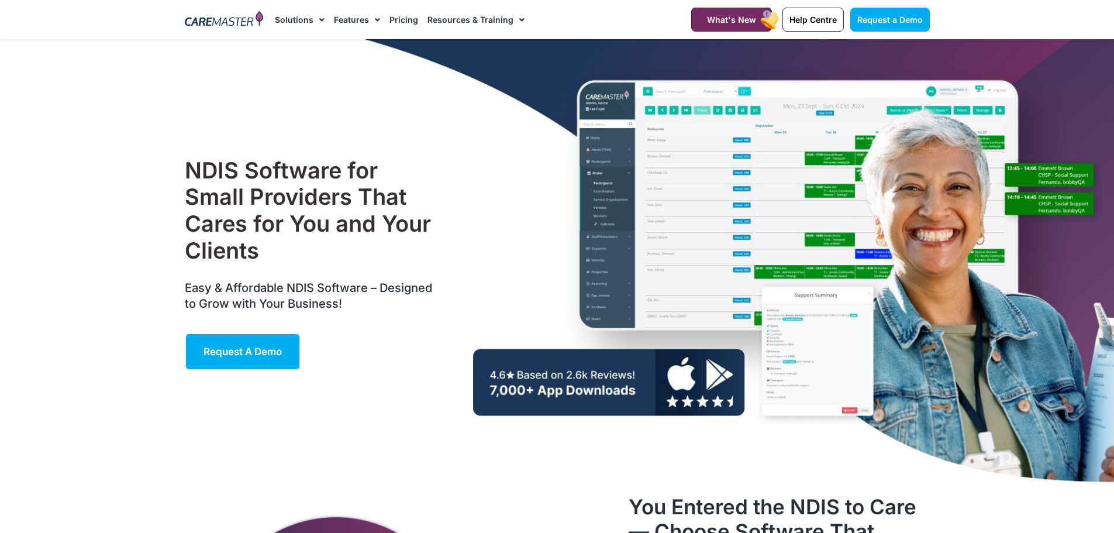
click at [494, 21] on link "Resources & Training" at bounding box center [476, 19] width 97 height 39
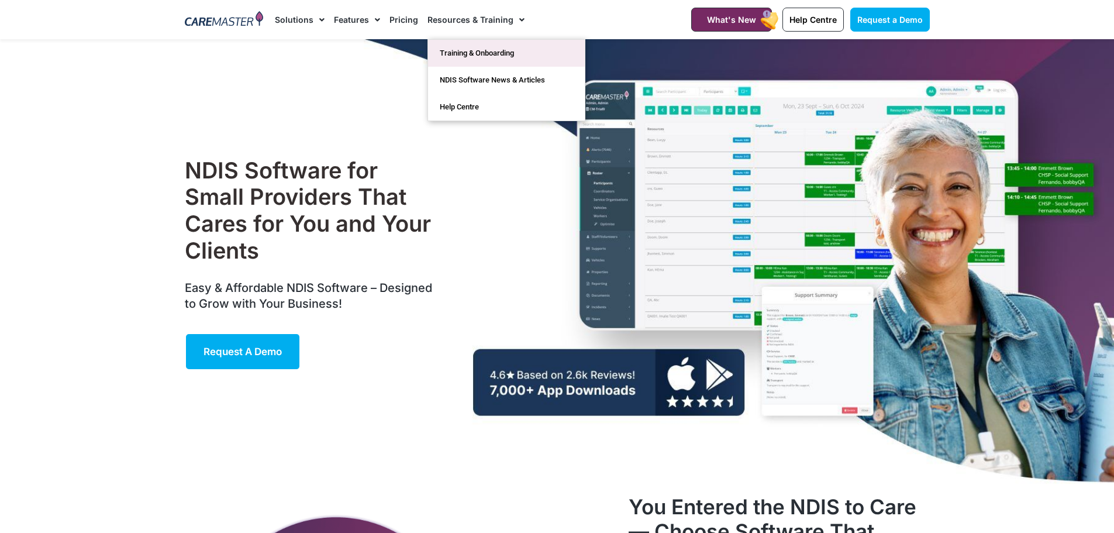
click at [487, 49] on link "Training & Onboarding" at bounding box center [506, 53] width 157 height 27
click at [485, 16] on link "Resources & Training" at bounding box center [476, 19] width 97 height 39
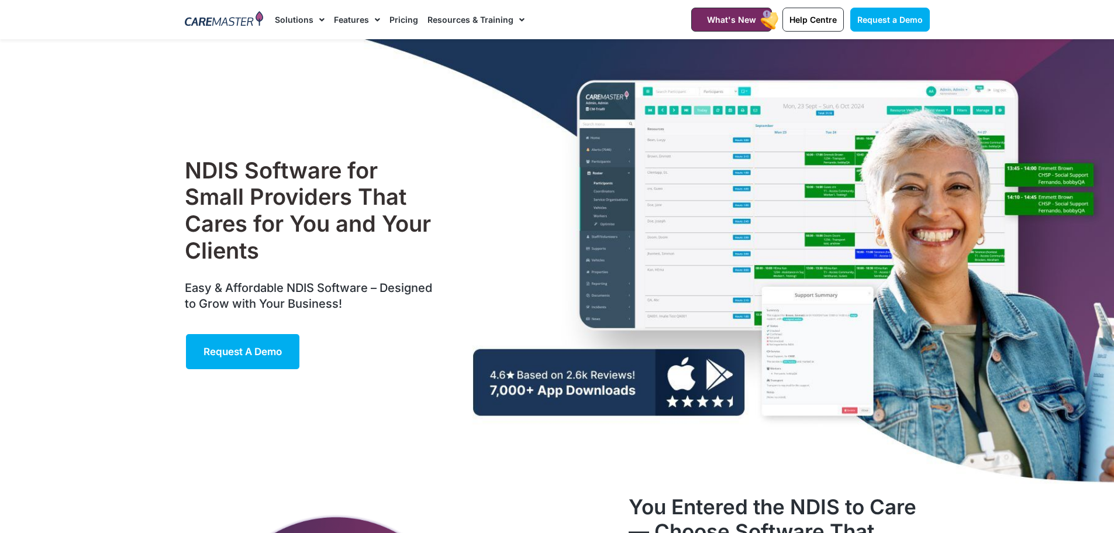
click at [515, 20] on span "Menu" at bounding box center [519, 20] width 11 height 20
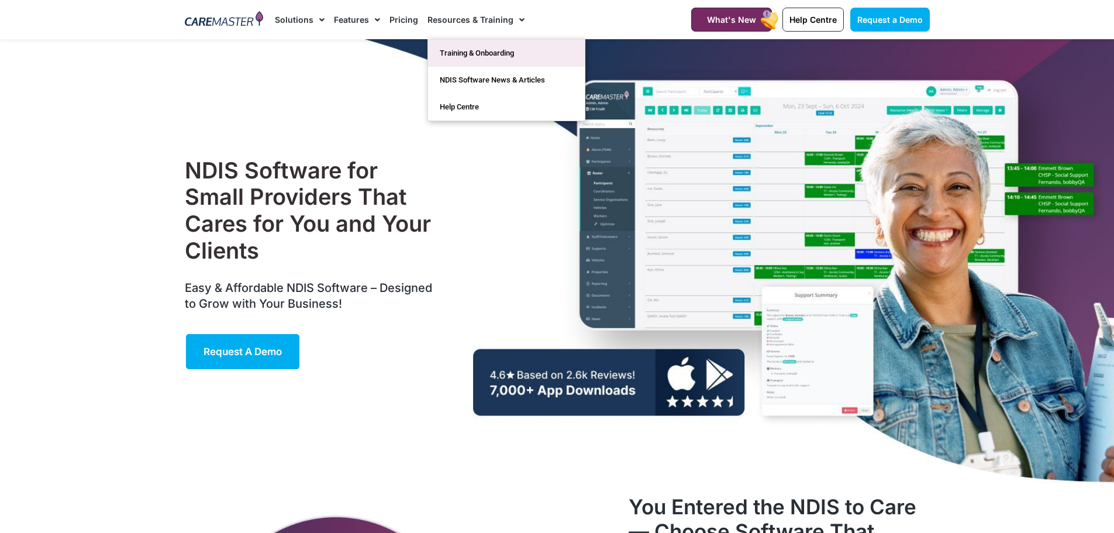
click at [500, 49] on link "Training & Onboarding" at bounding box center [506, 53] width 157 height 27
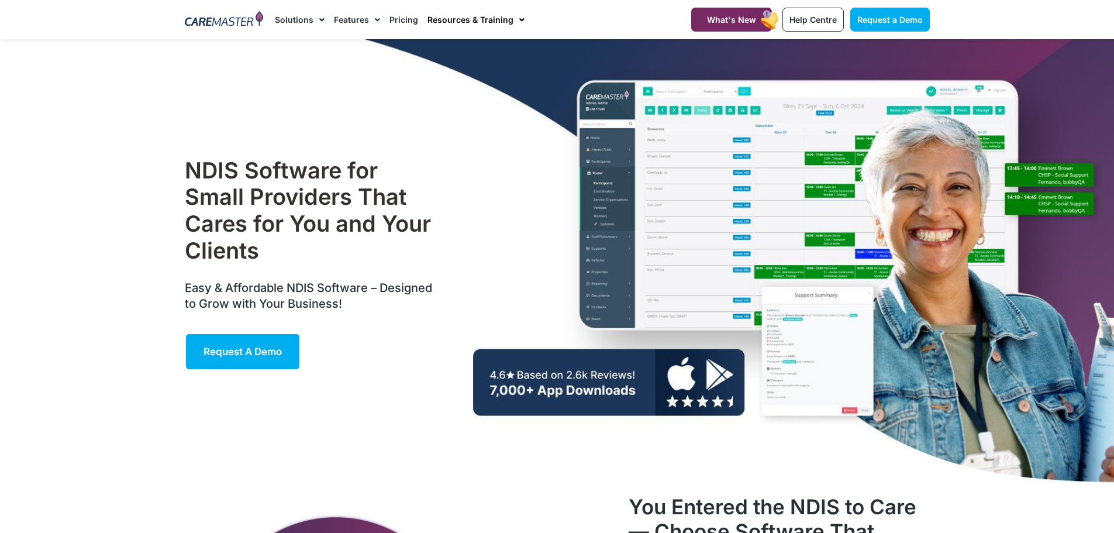
click at [501, 20] on link "Resources & Training" at bounding box center [476, 19] width 97 height 39
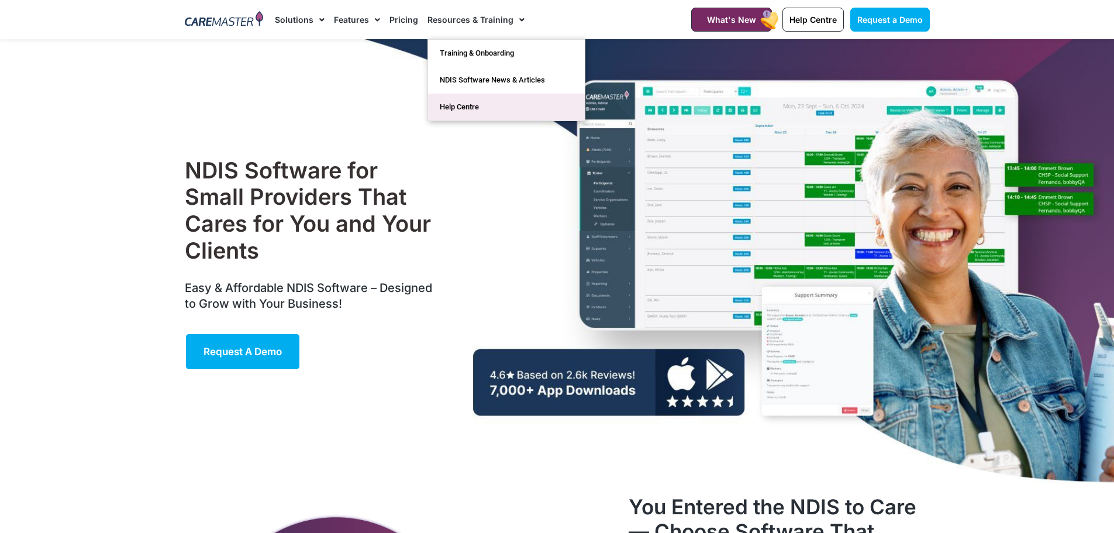
click at [456, 104] on link "Help Centre" at bounding box center [506, 107] width 157 height 27
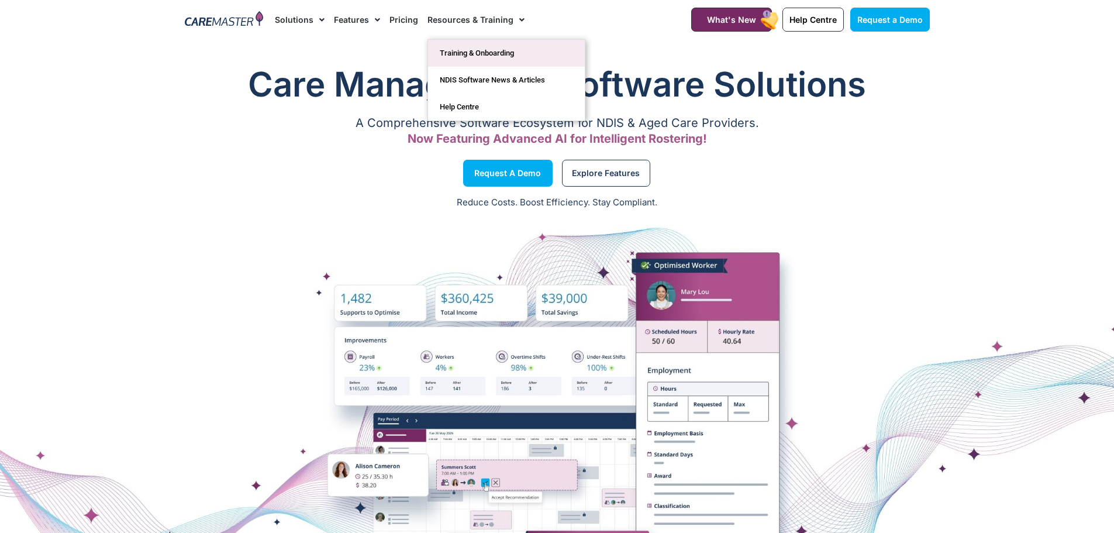
click at [472, 48] on link "Training & Onboarding" at bounding box center [506, 53] width 157 height 27
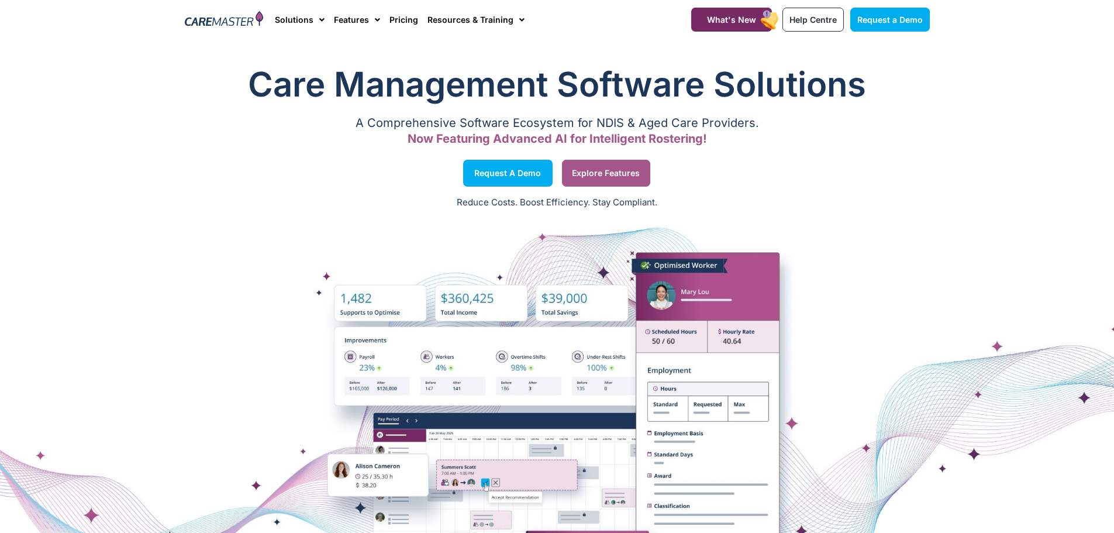
click at [592, 178] on link "Explore Features" at bounding box center [606, 173] width 88 height 27
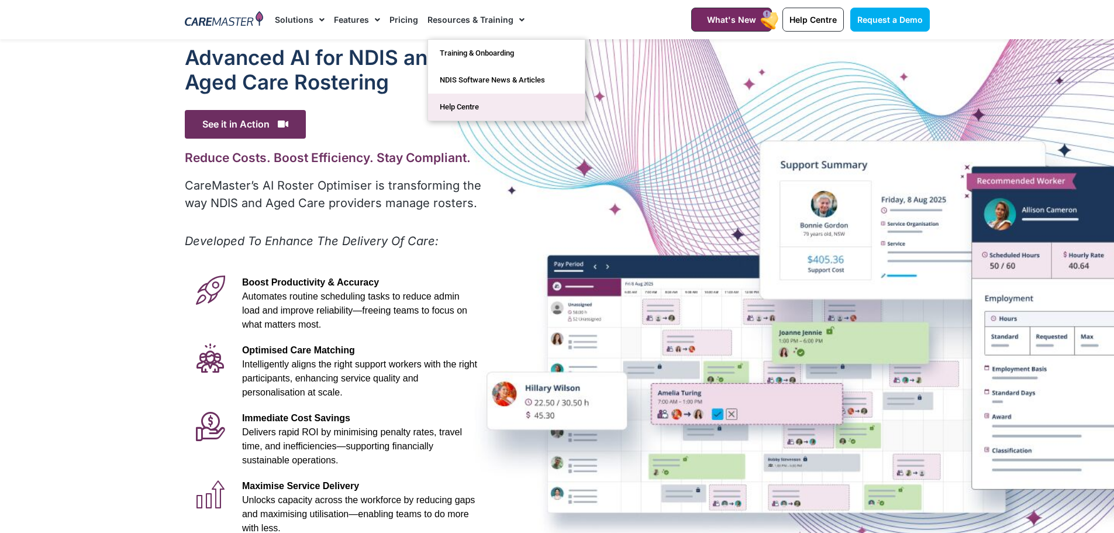
click at [461, 101] on link "Help Centre" at bounding box center [506, 107] width 157 height 27
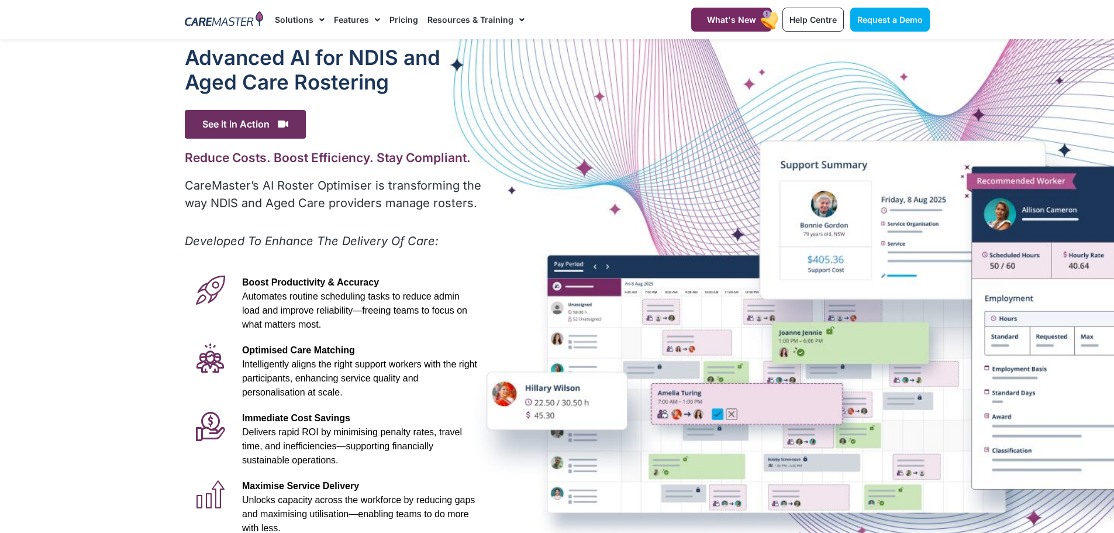
drag, startPoint x: 461, startPoint y: 102, endPoint x: 467, endPoint y: 103, distance: 5.9
click at [467, 103] on div "Advanced Al for NDIS and Aged Care Rostering See it in Action Video Player http…" at bounding box center [334, 327] width 311 height 576
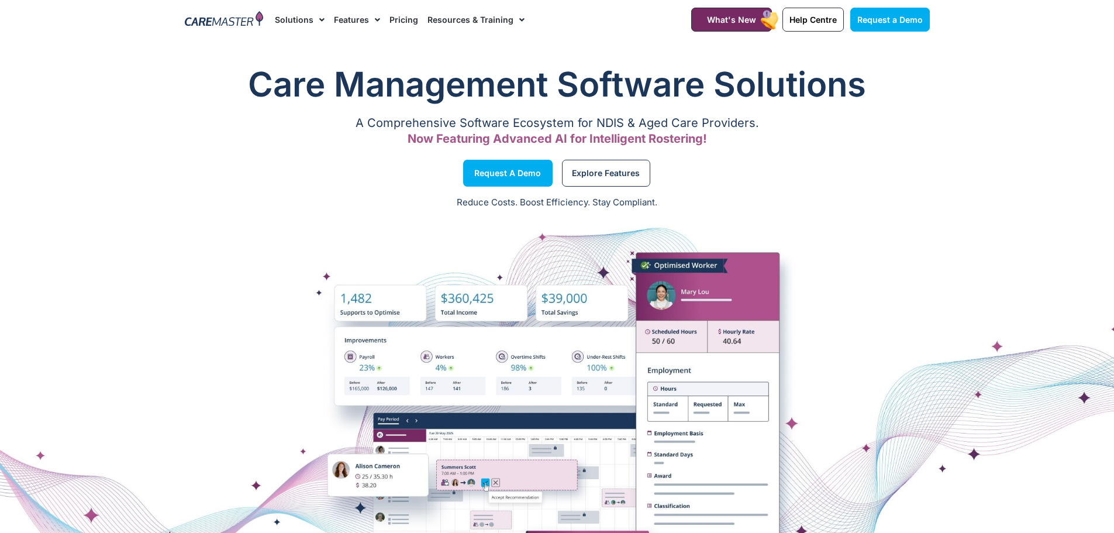
click at [488, 23] on link "Resources & Training" at bounding box center [476, 19] width 97 height 39
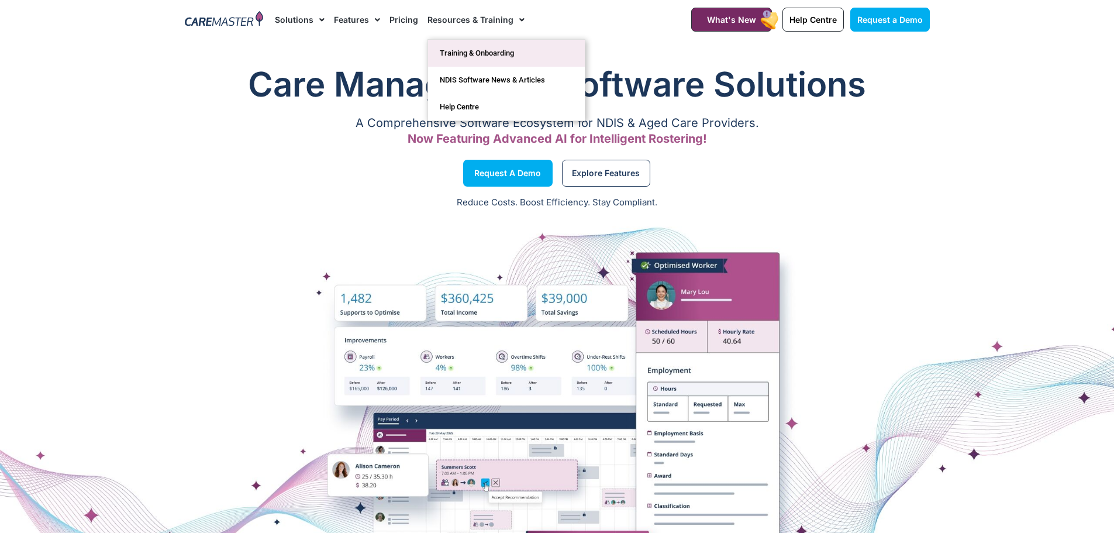
click at [475, 47] on link "Training & Onboarding" at bounding box center [506, 53] width 157 height 27
